Goal: Information Seeking & Learning: Check status

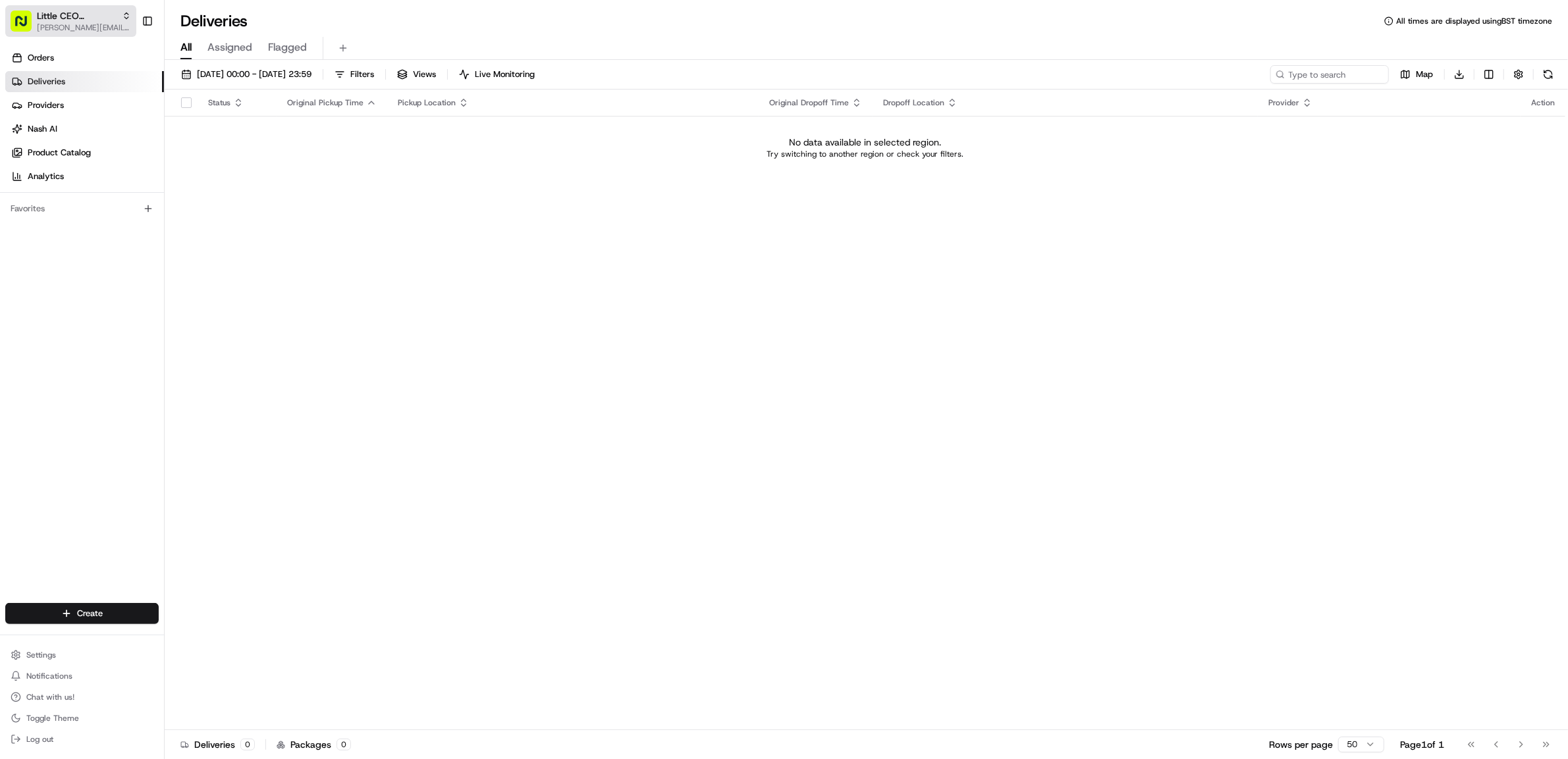
click at [63, 18] on span "Little CEO Convenience Store" at bounding box center [77, 16] width 80 height 13
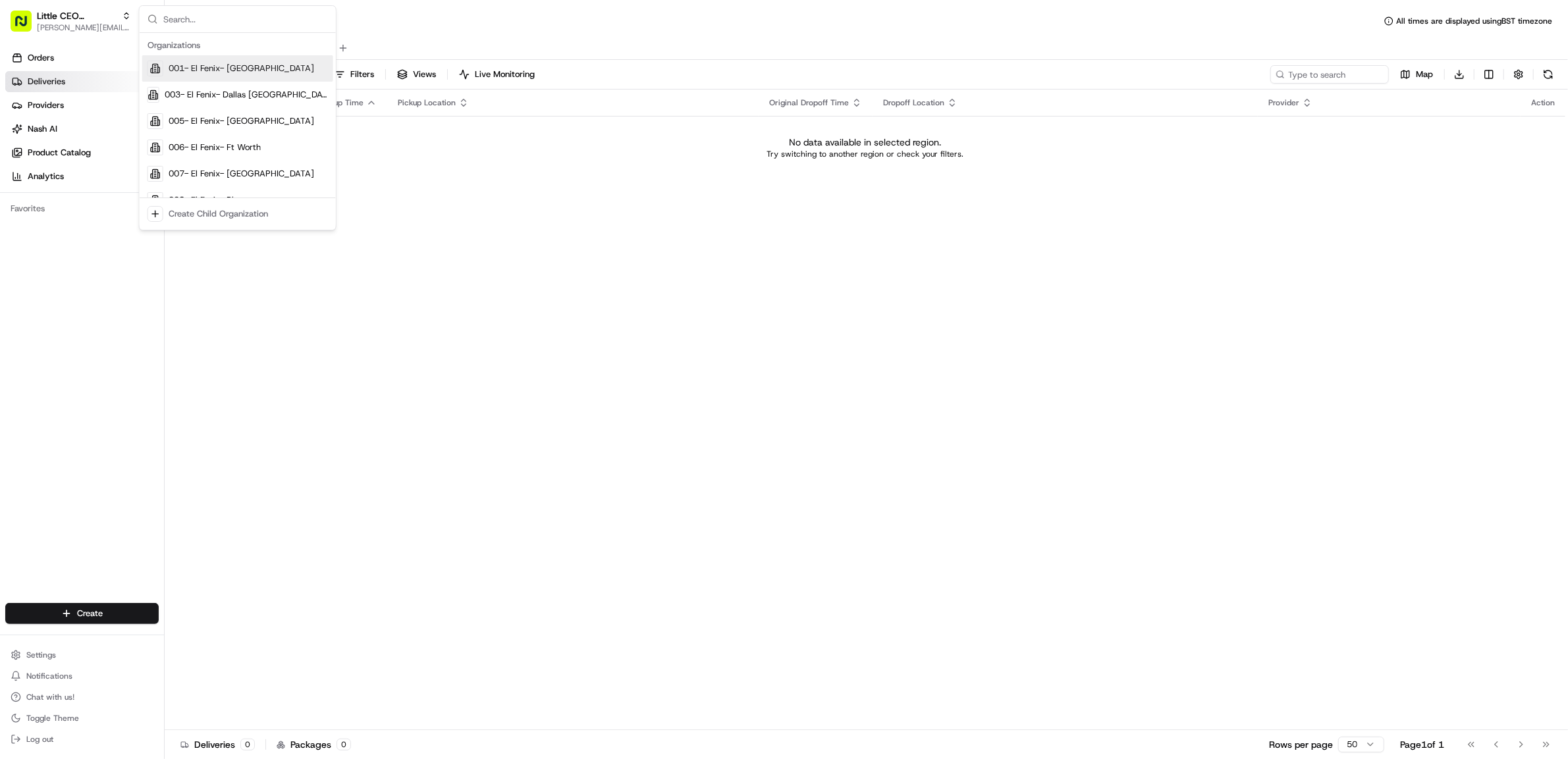
click at [597, 51] on div "All Assigned Flagged" at bounding box center [867, 48] width 1404 height 23
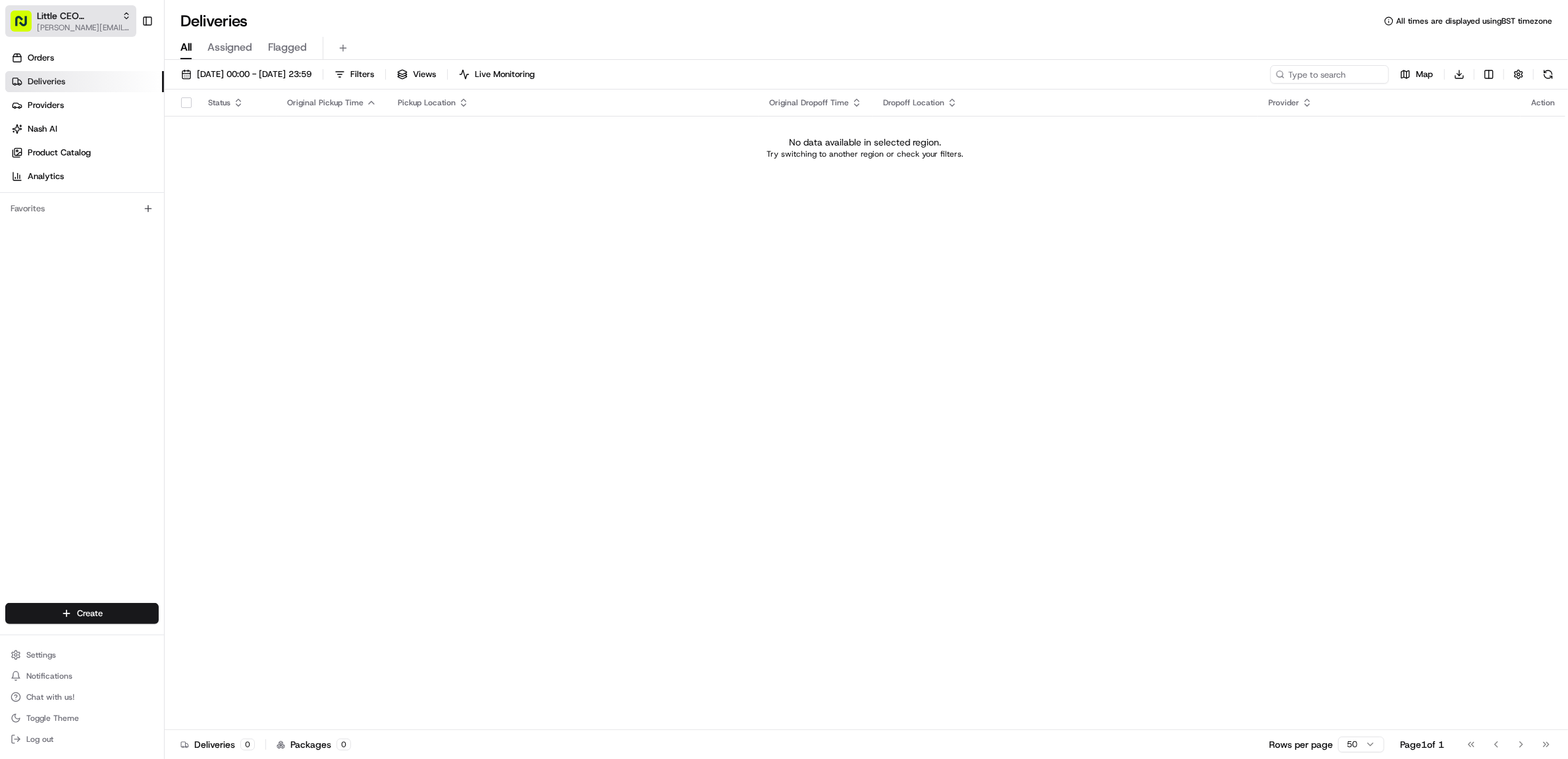
click at [78, 22] on span "[PERSON_NAME][EMAIL_ADDRESS][DOMAIN_NAME]" at bounding box center [83, 27] width 94 height 11
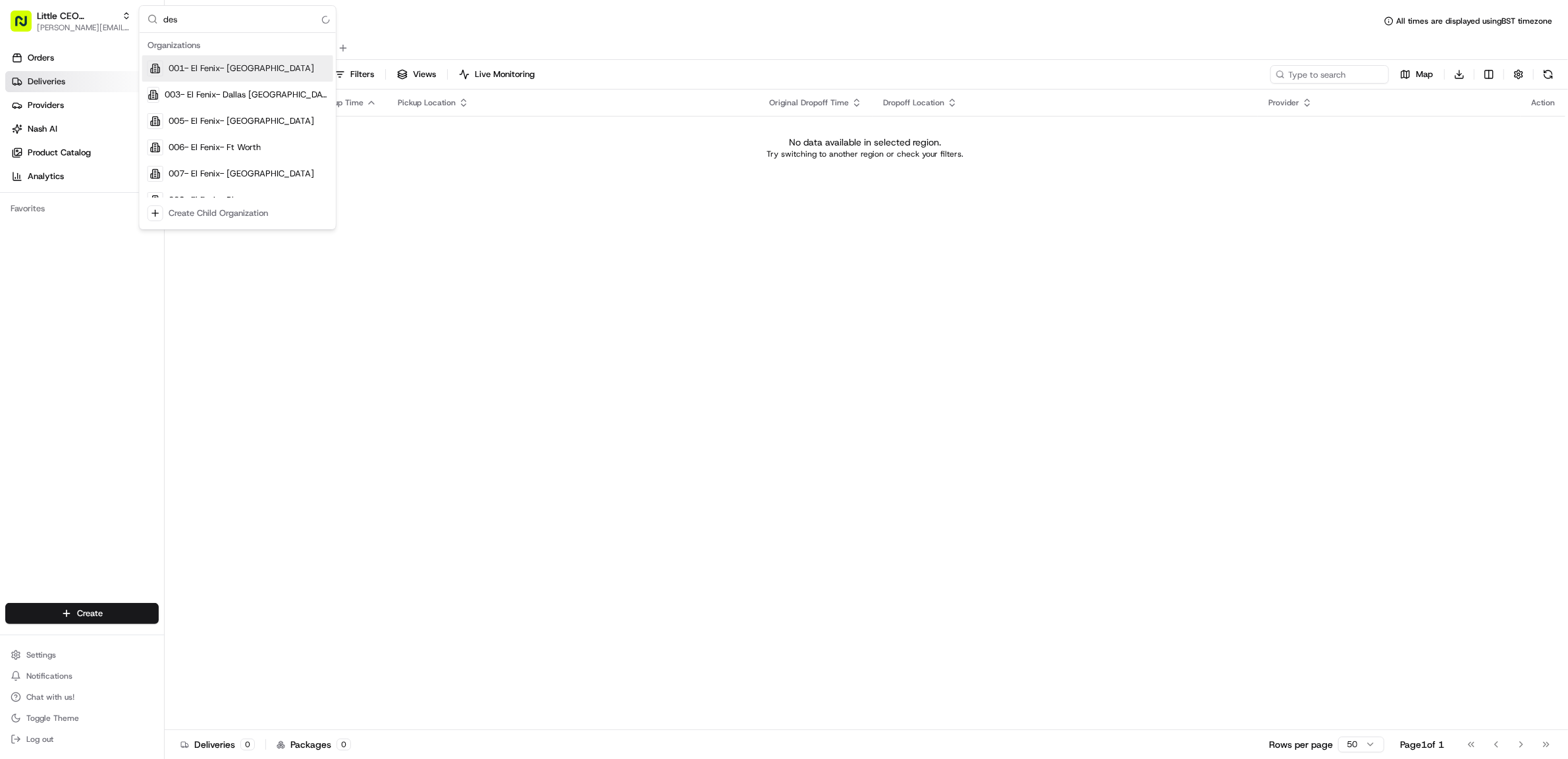
type input "desq"
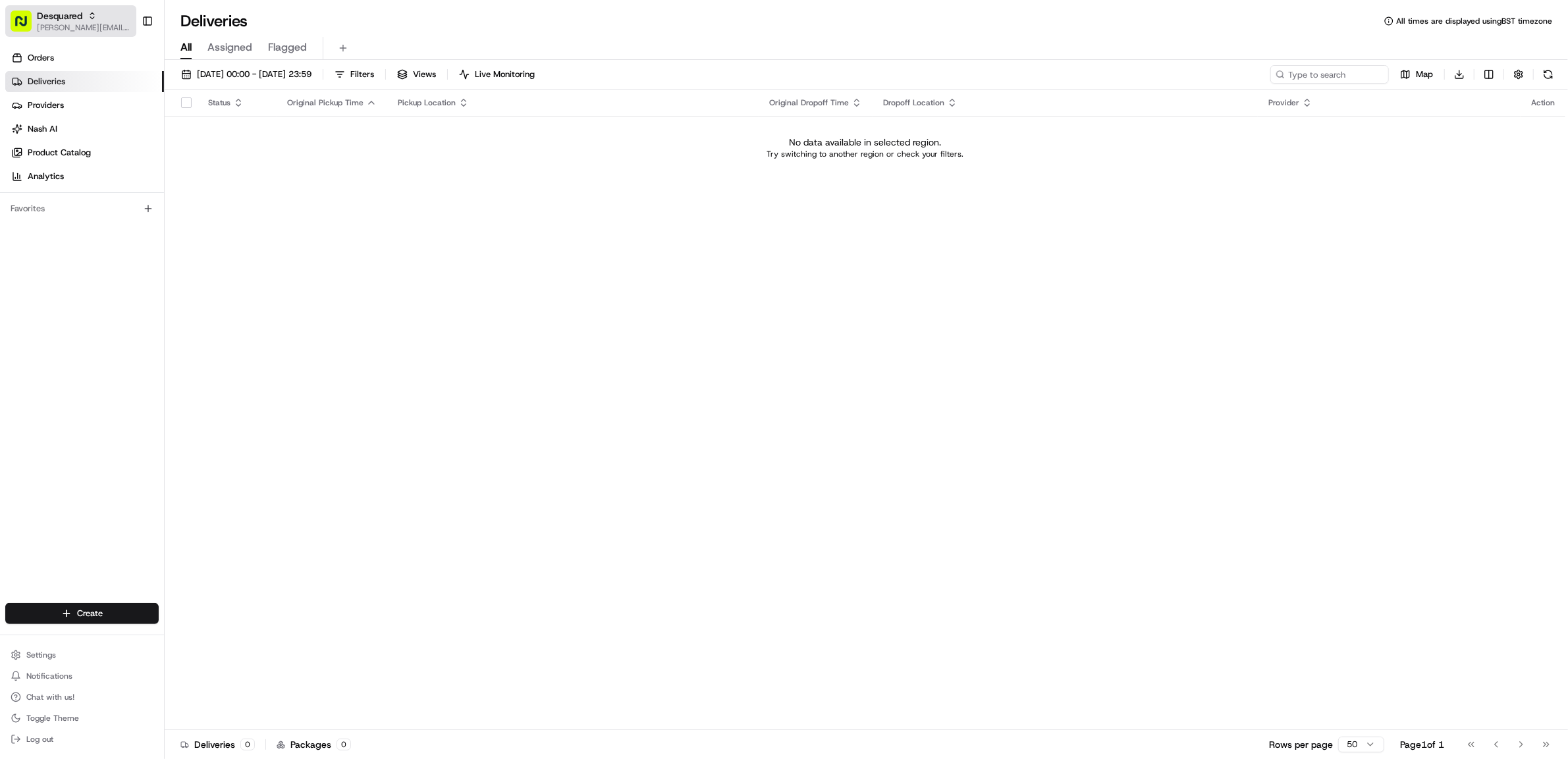
click at [69, 14] on span "Desquared" at bounding box center [60, 16] width 46 height 13
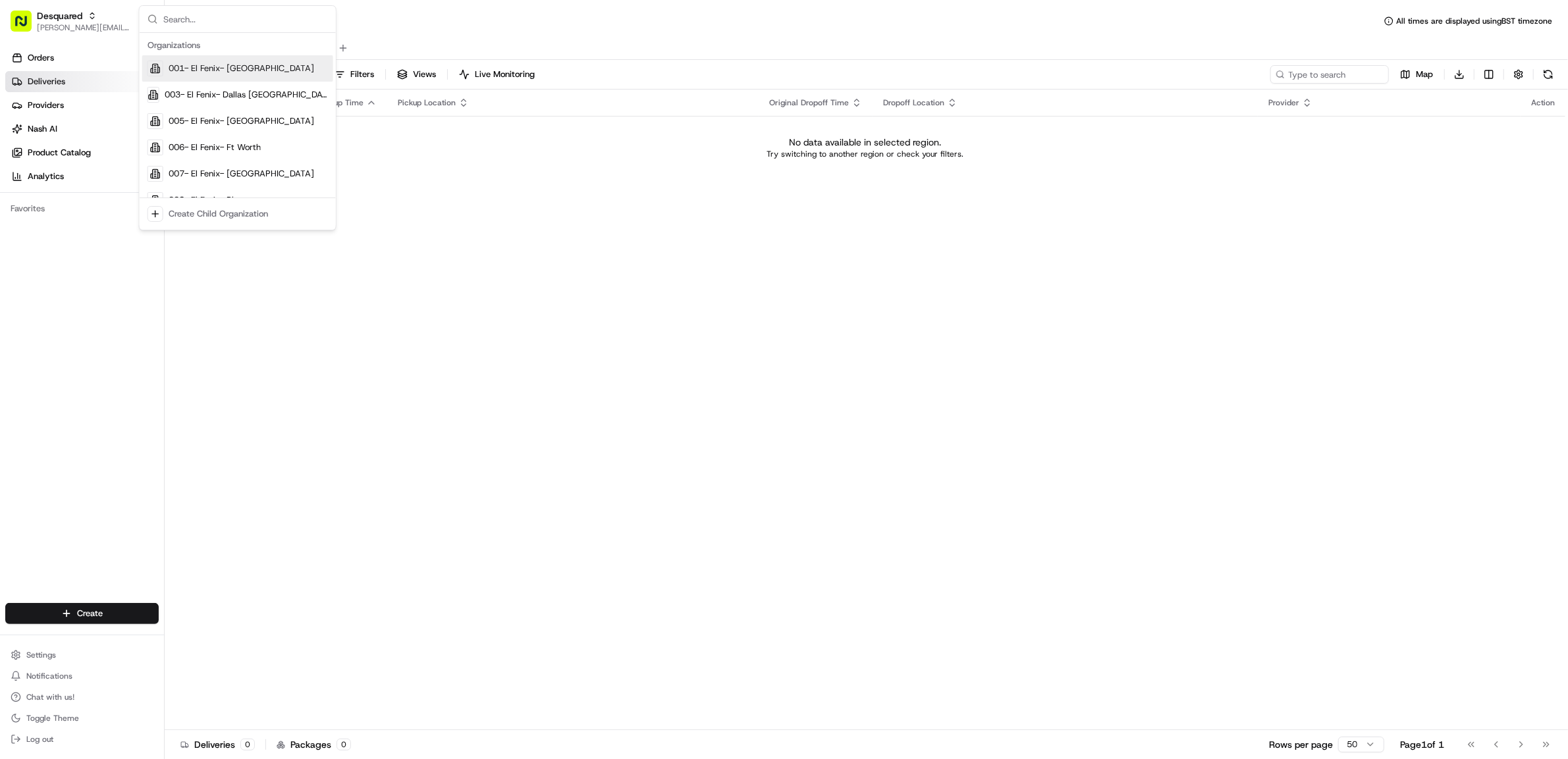
click at [247, 22] on input "text" at bounding box center [246, 19] width 165 height 26
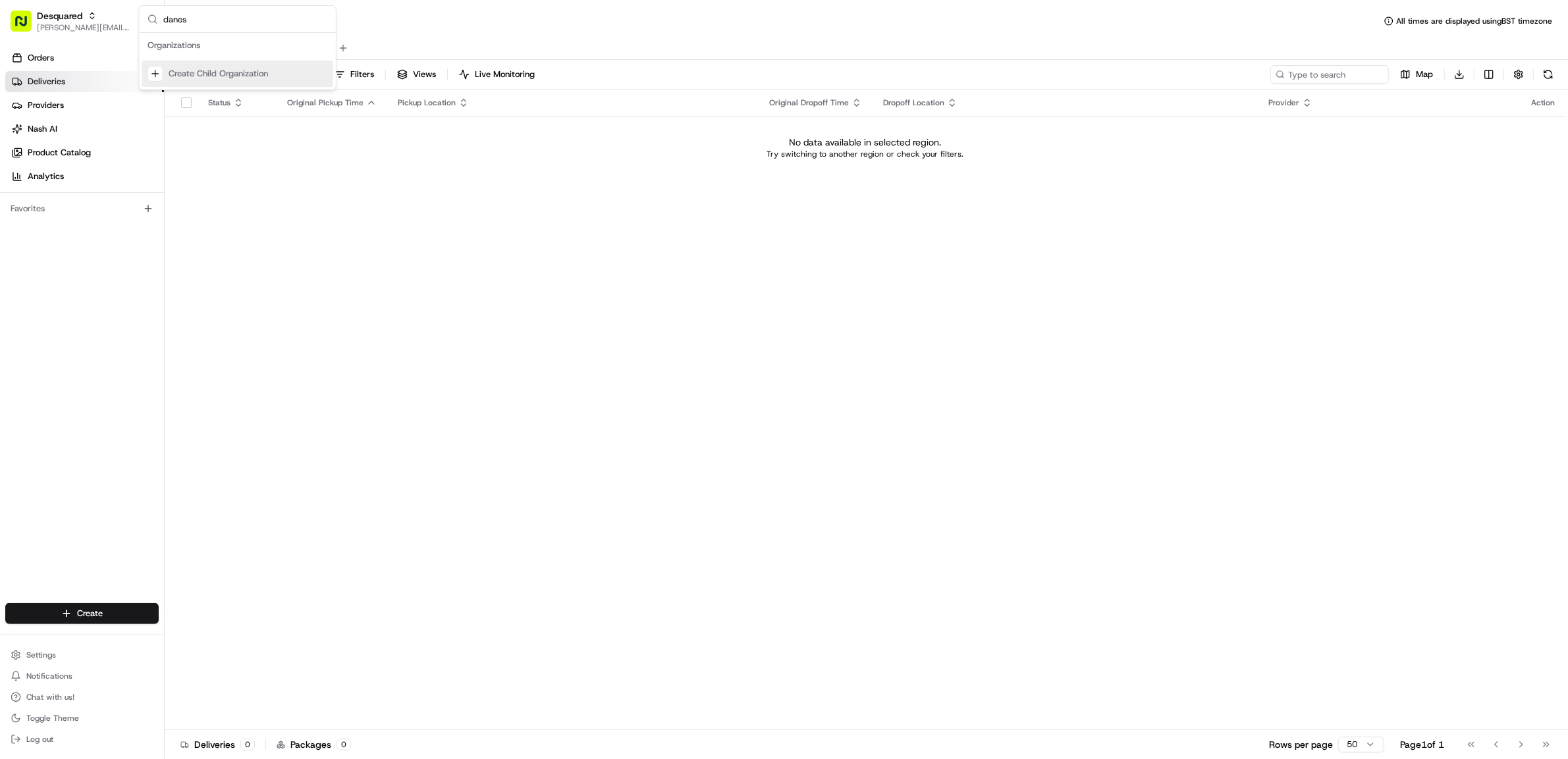
drag, startPoint x: 214, startPoint y: 19, endPoint x: 139, endPoint y: 16, distance: 75.1
click at [140, 16] on div "danes" at bounding box center [238, 19] width 196 height 27
type input "danes"
click at [53, 16] on span "Desquared" at bounding box center [60, 16] width 46 height 13
click at [37, 20] on span "Desquared" at bounding box center [60, 16] width 46 height 13
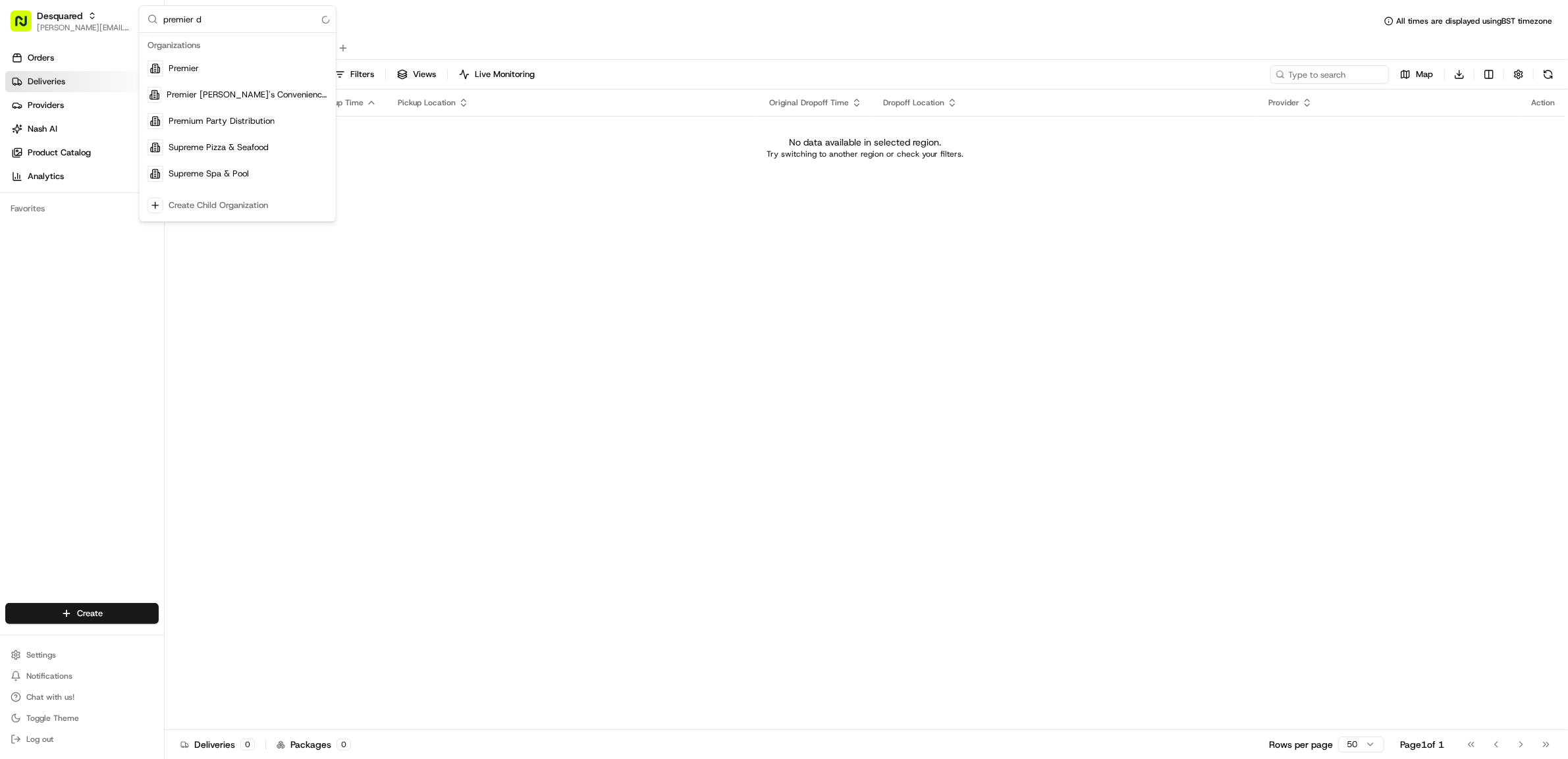
type input "premier da"
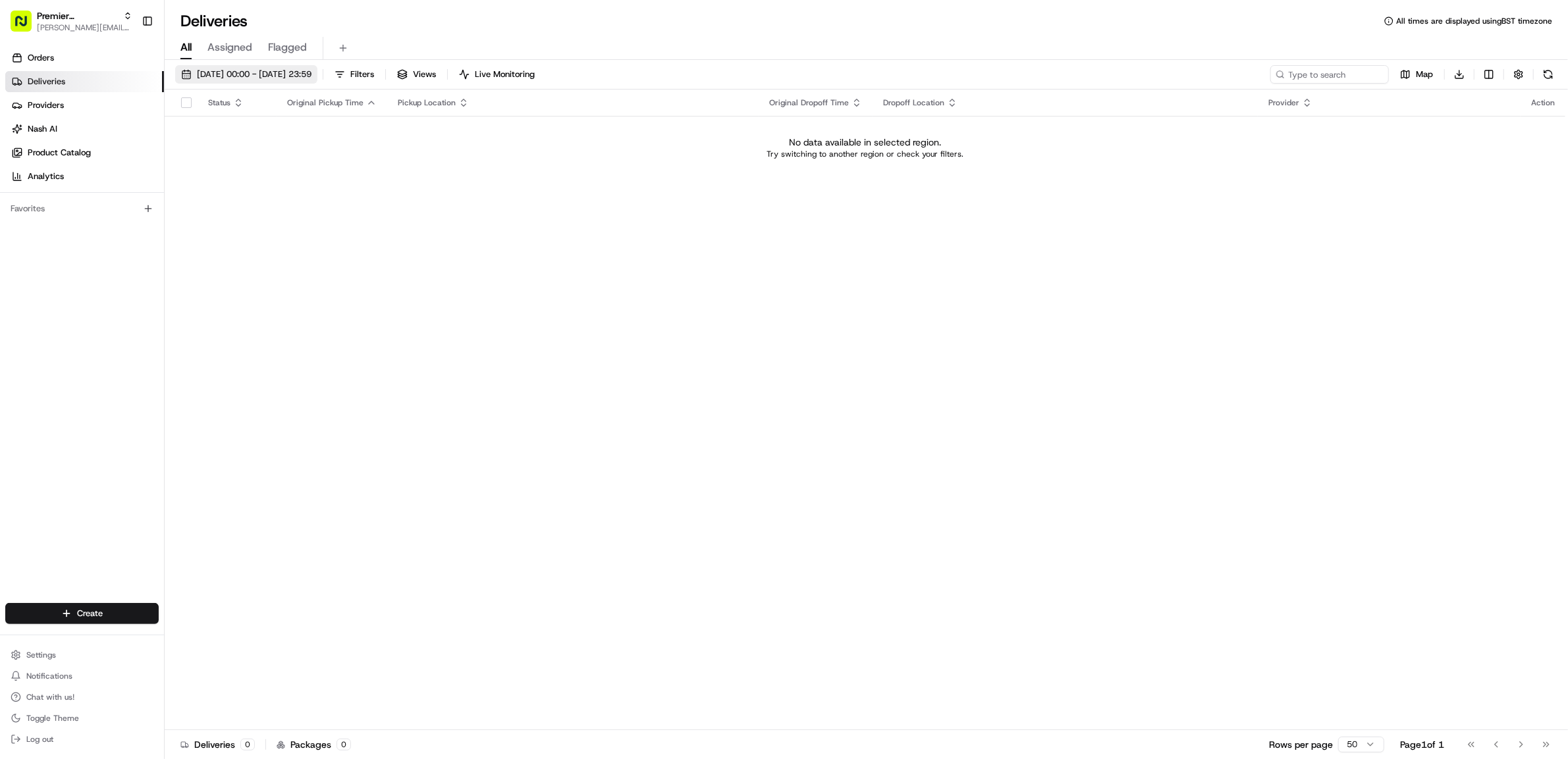
click at [312, 73] on span "[DATE] 00:00 - [DATE] 23:59" at bounding box center [254, 74] width 114 height 12
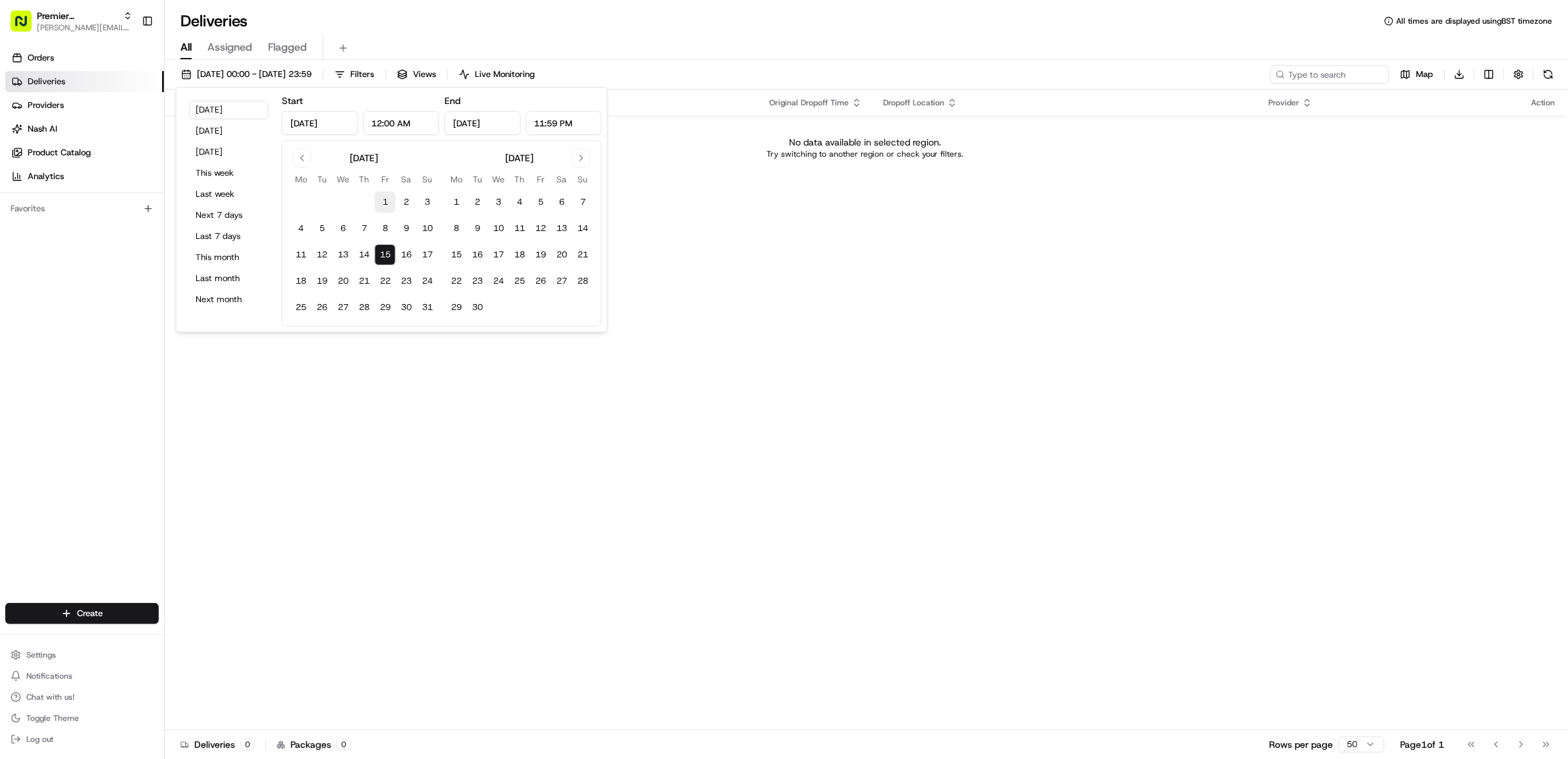
click at [377, 202] on button "1" at bounding box center [385, 202] width 21 height 21
type input "[DATE]"
click at [386, 252] on button "15" at bounding box center [385, 255] width 21 height 21
type input "[DATE]"
click at [58, 17] on span "Premier [PERSON_NAME]'s Convenience Store" at bounding box center [77, 16] width 81 height 13
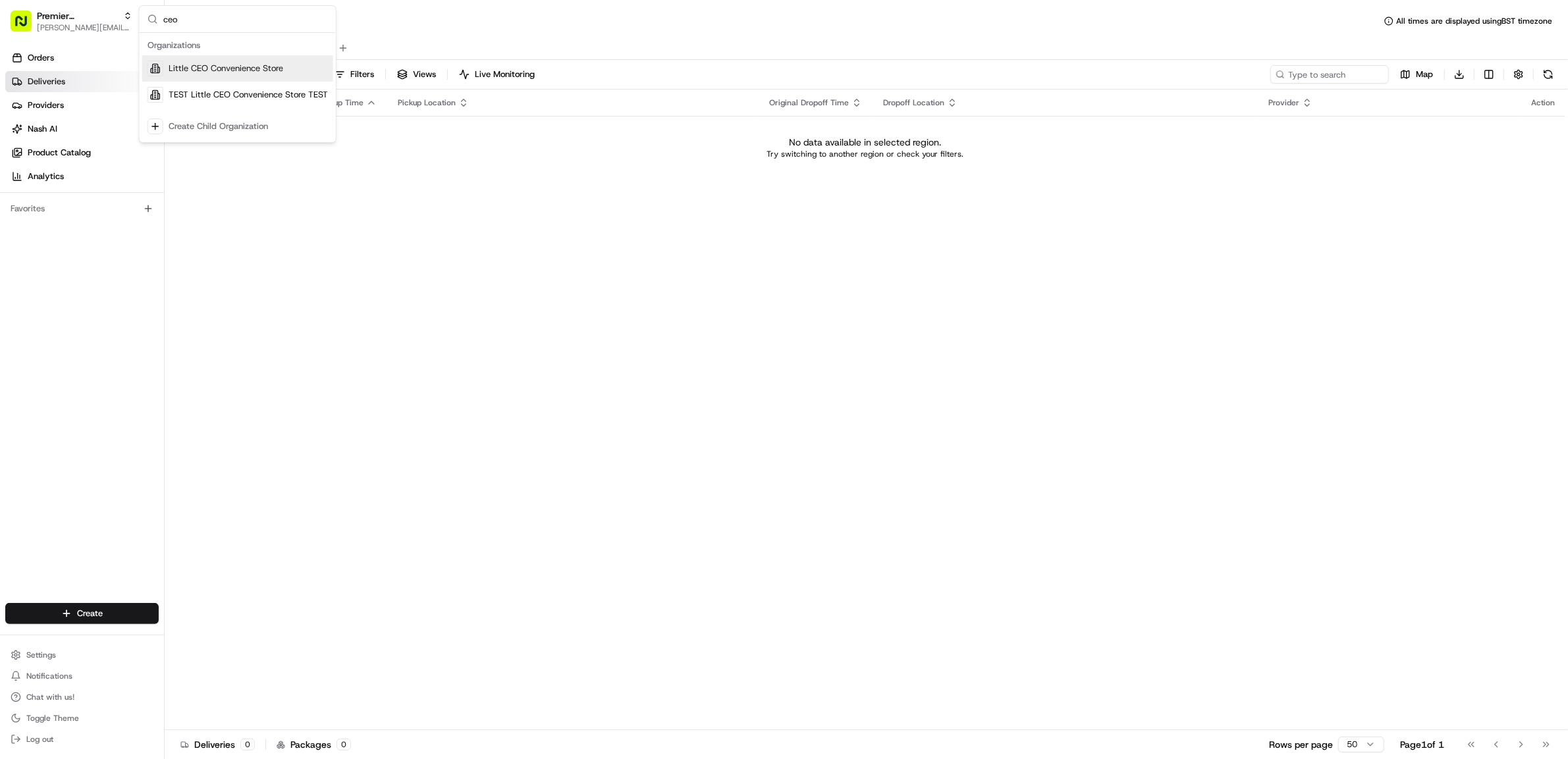
type input "ceo"
click at [247, 67] on span "Little CEO Convenience Store" at bounding box center [226, 69] width 114 height 12
click at [436, 17] on div "Deliveries All times are displayed using BST timezone" at bounding box center [867, 21] width 1404 height 21
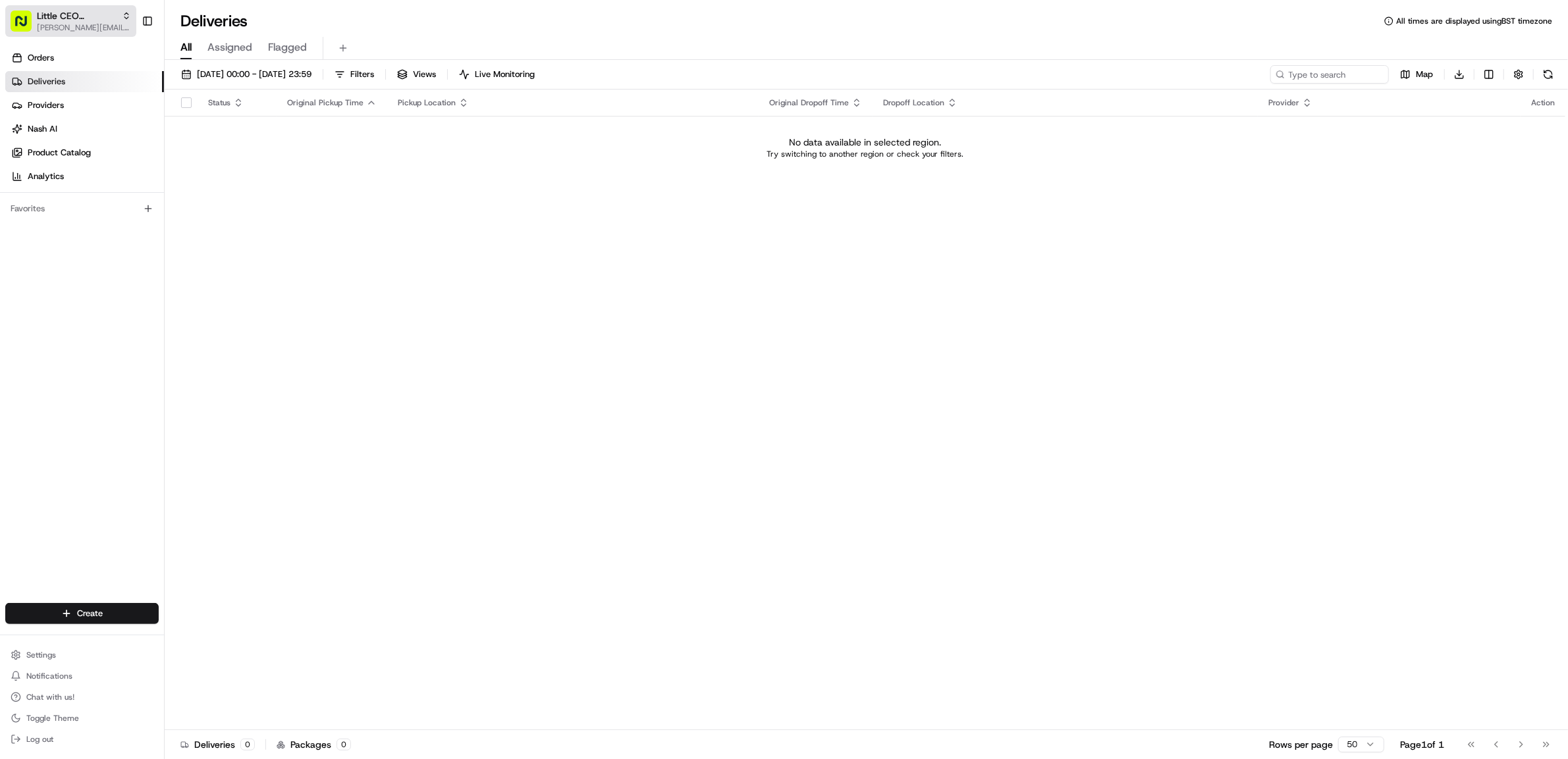
click at [91, 24] on span "[PERSON_NAME][EMAIL_ADDRESS][DOMAIN_NAME]" at bounding box center [83, 27] width 94 height 11
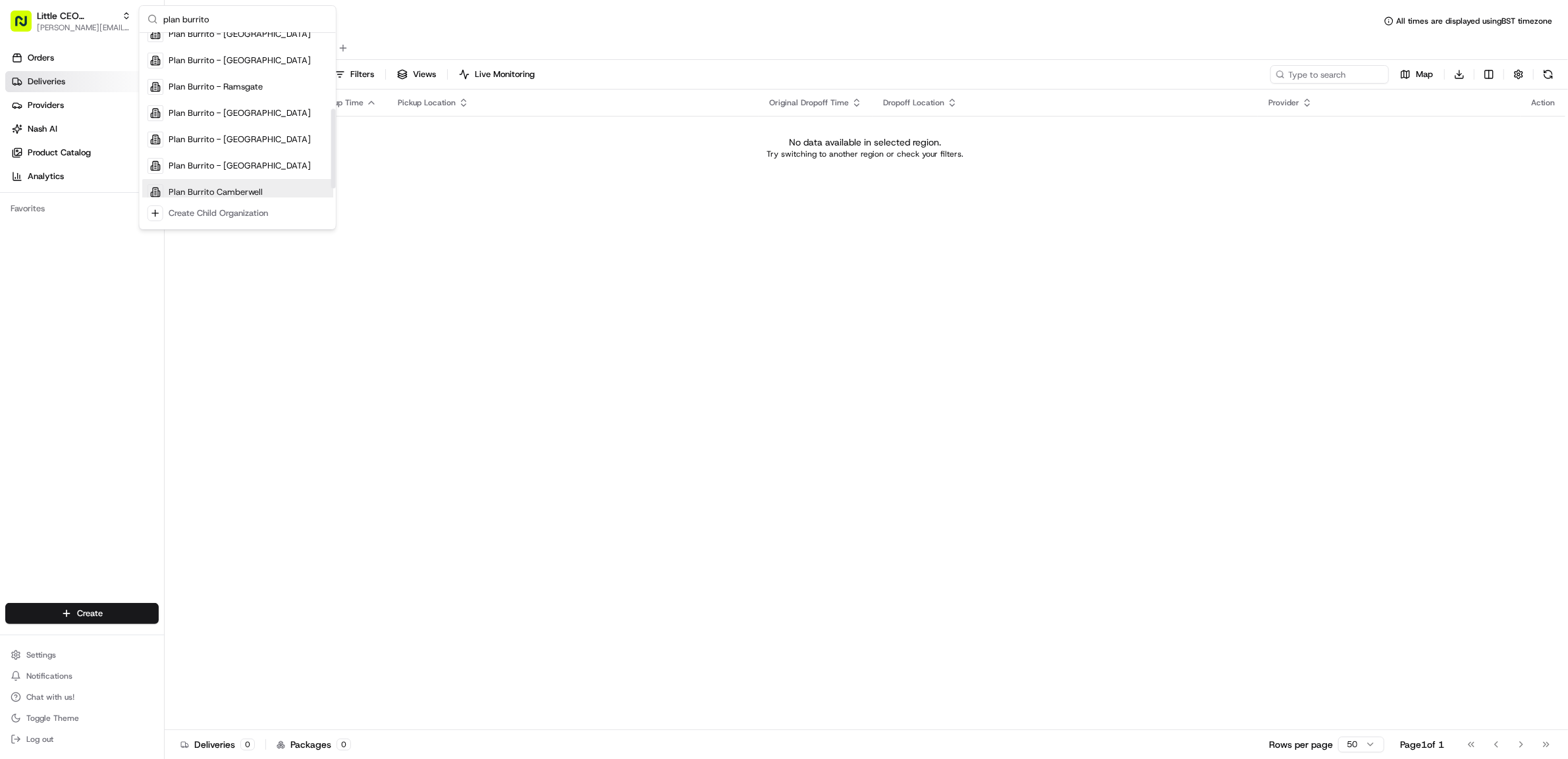
scroll to position [176, 0]
type input "plan burrito"
click at [270, 183] on div "Plan Burrito Nuneaton" at bounding box center [238, 182] width 191 height 26
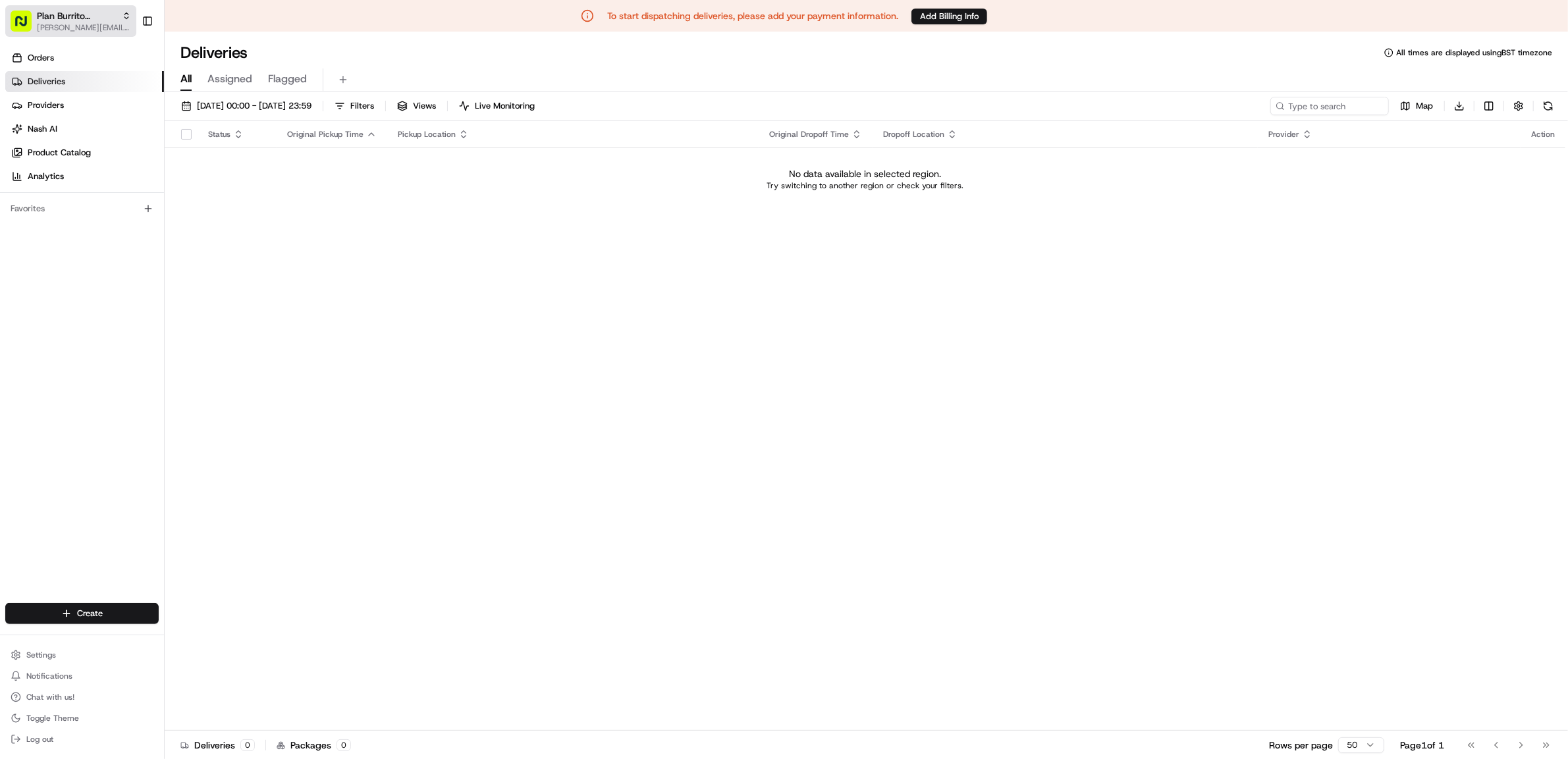
click at [53, 22] on span "[PERSON_NAME][EMAIL_ADDRESS][DOMAIN_NAME]" at bounding box center [83, 27] width 94 height 11
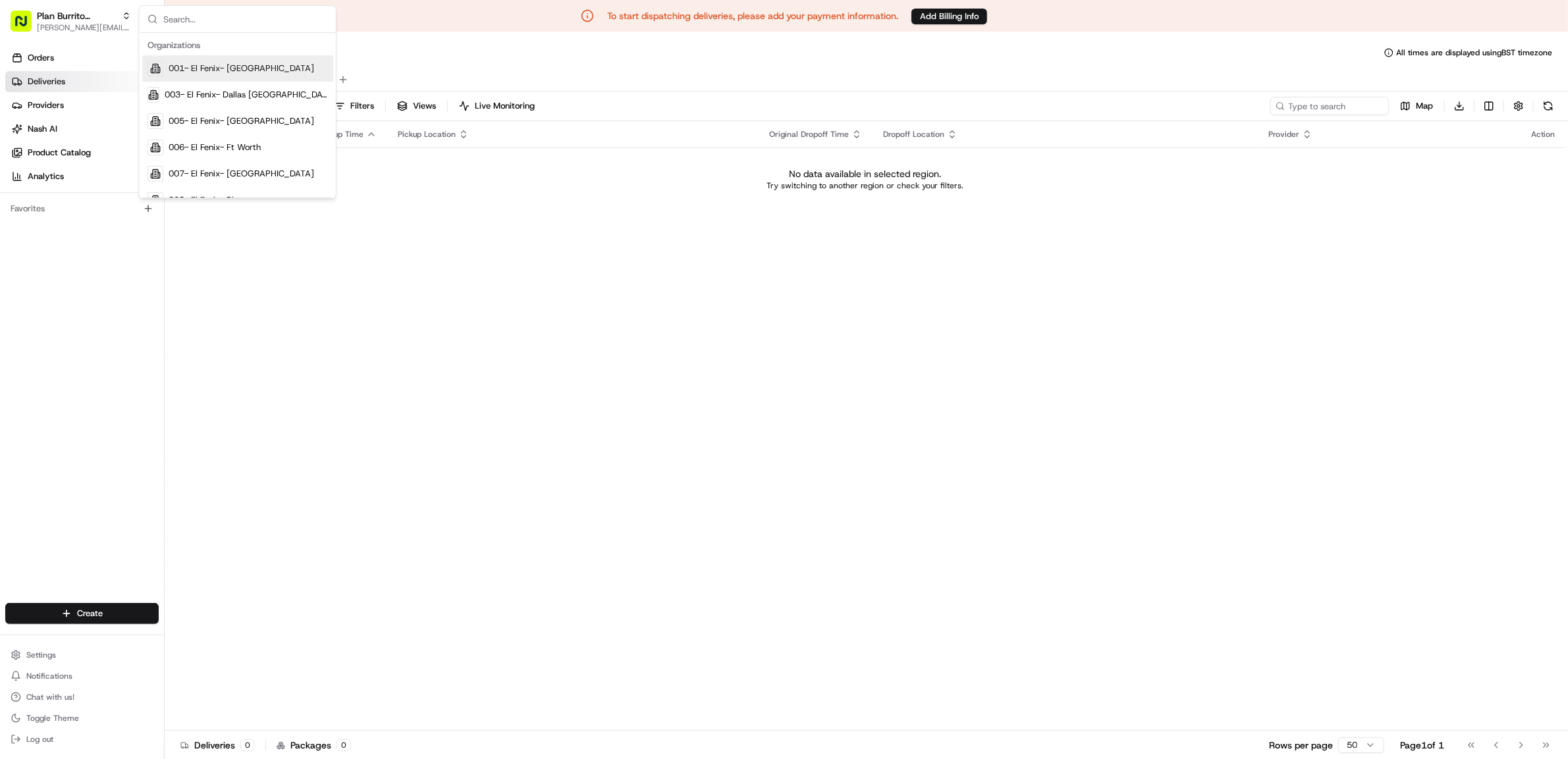
click at [282, 20] on input "text" at bounding box center [246, 19] width 165 height 26
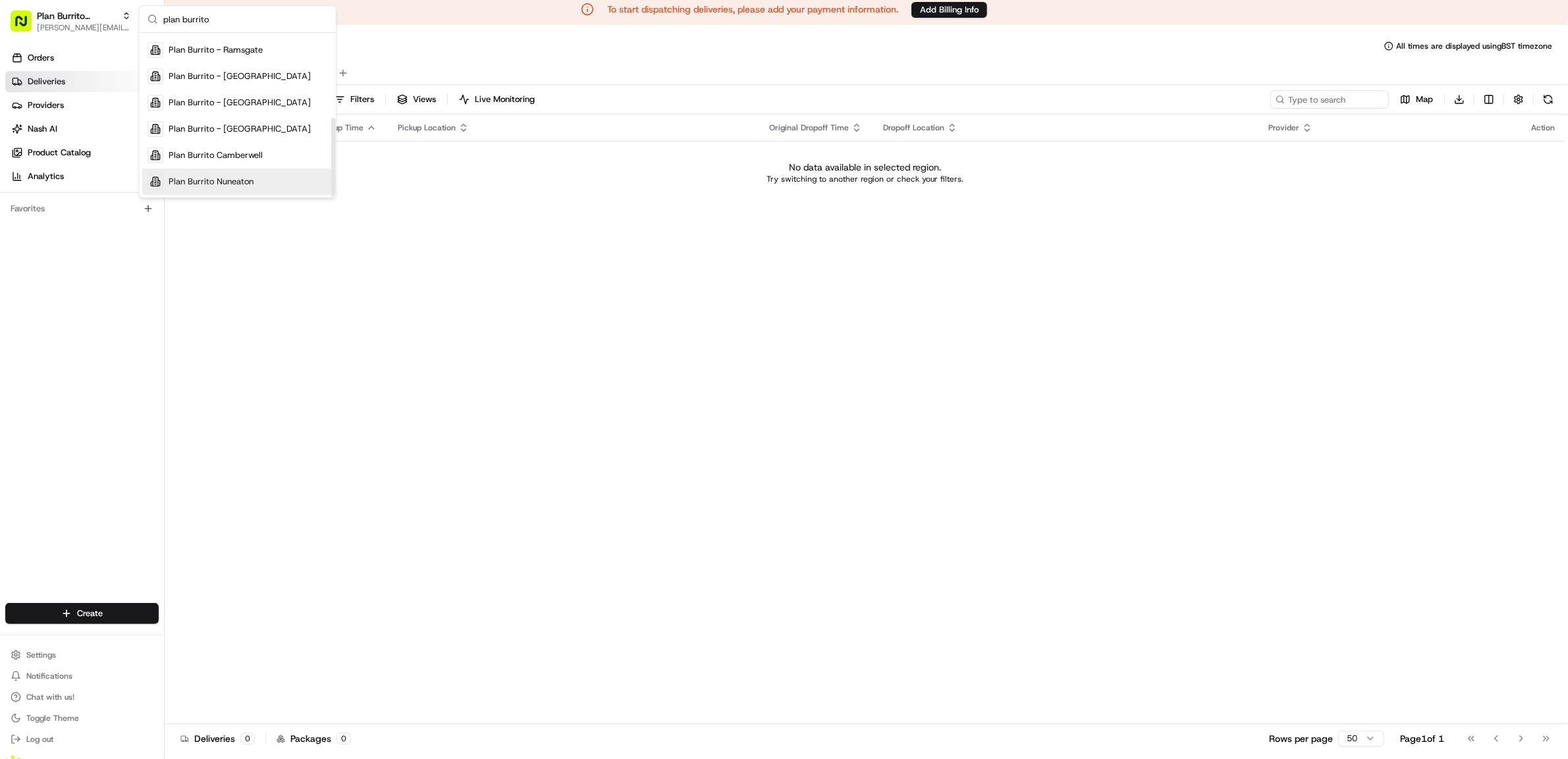
type input "plan burrito"
click at [240, 183] on span "Plan Burrito Nuneaton" at bounding box center [211, 181] width 85 height 12
